Goal: Task Accomplishment & Management: Use online tool/utility

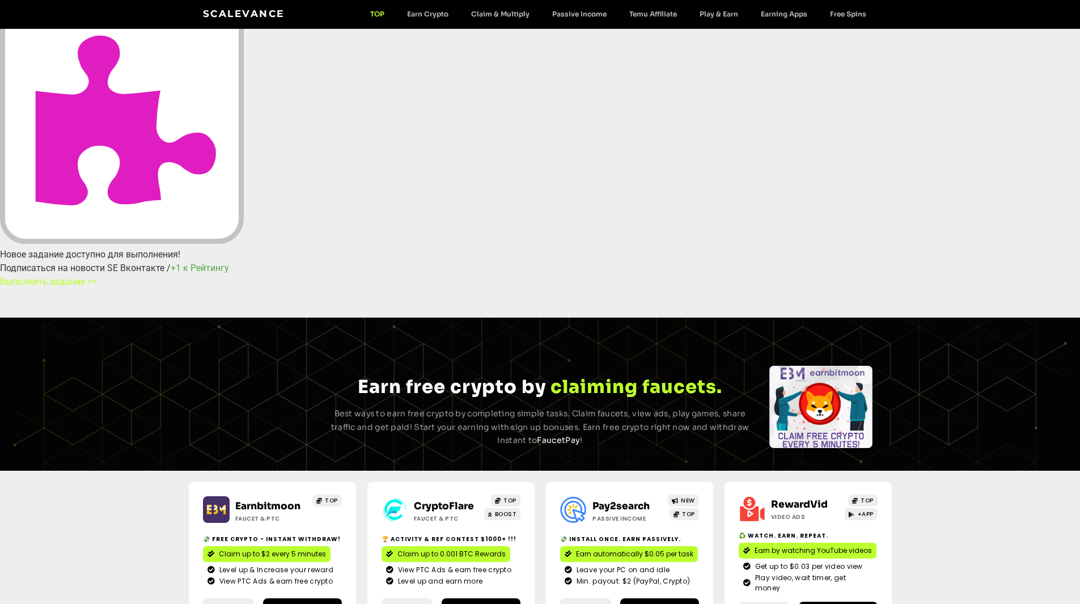
click at [96, 276] on link "Выполнить задание >>" at bounding box center [48, 281] width 96 height 11
